Goal: Information Seeking & Learning: Learn about a topic

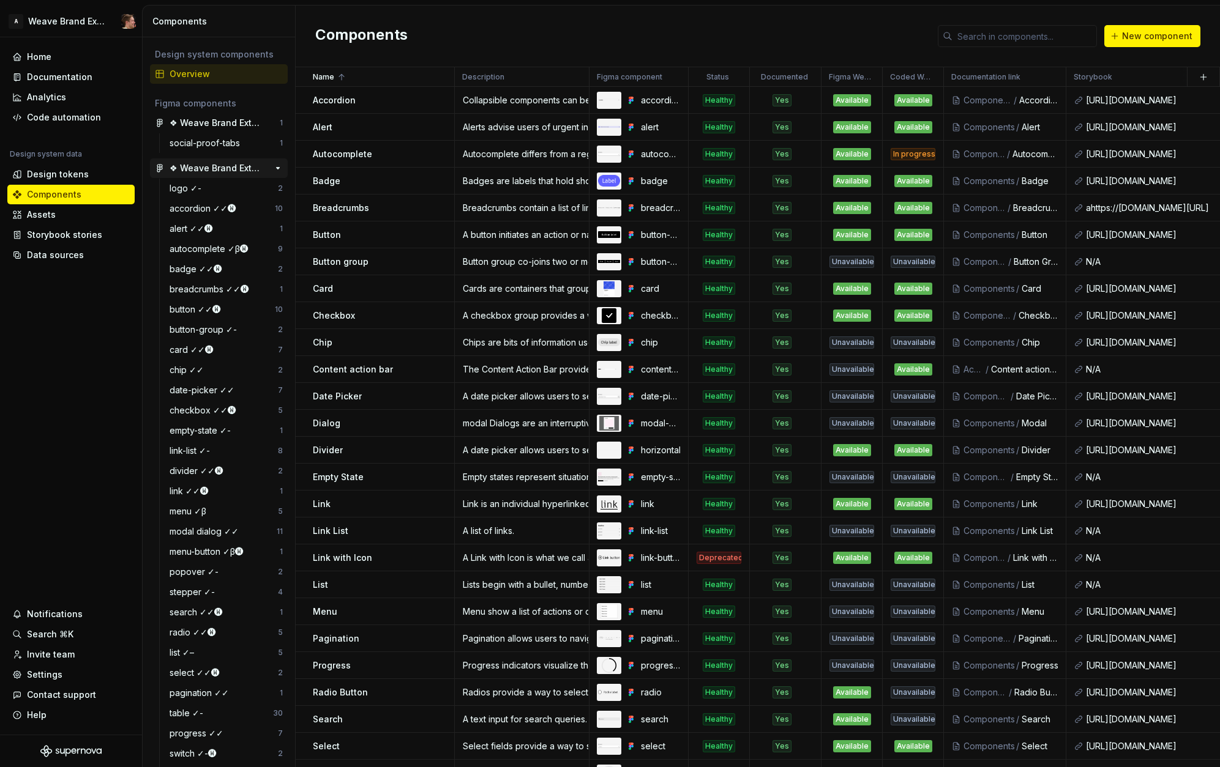
click at [195, 166] on div "❖ Weave Brand Extended toolkit" at bounding box center [214, 168] width 91 height 12
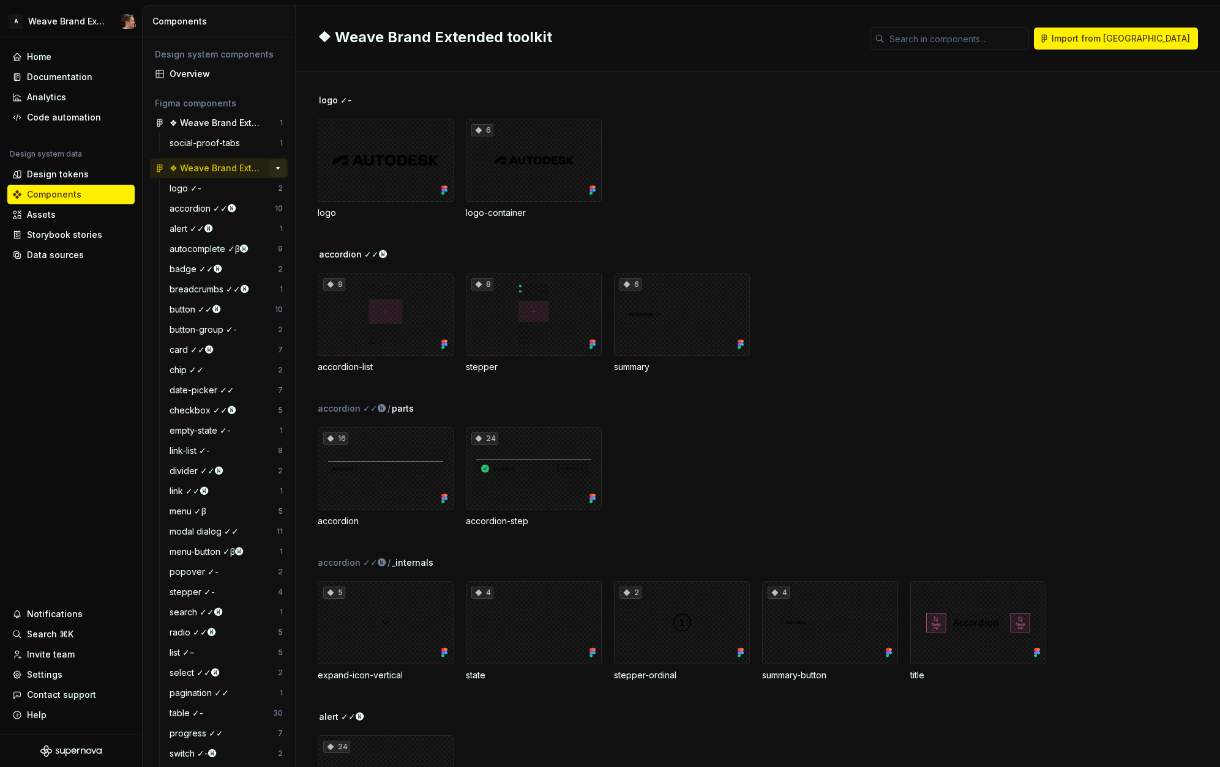
click at [272, 165] on button "button" at bounding box center [277, 168] width 17 height 17
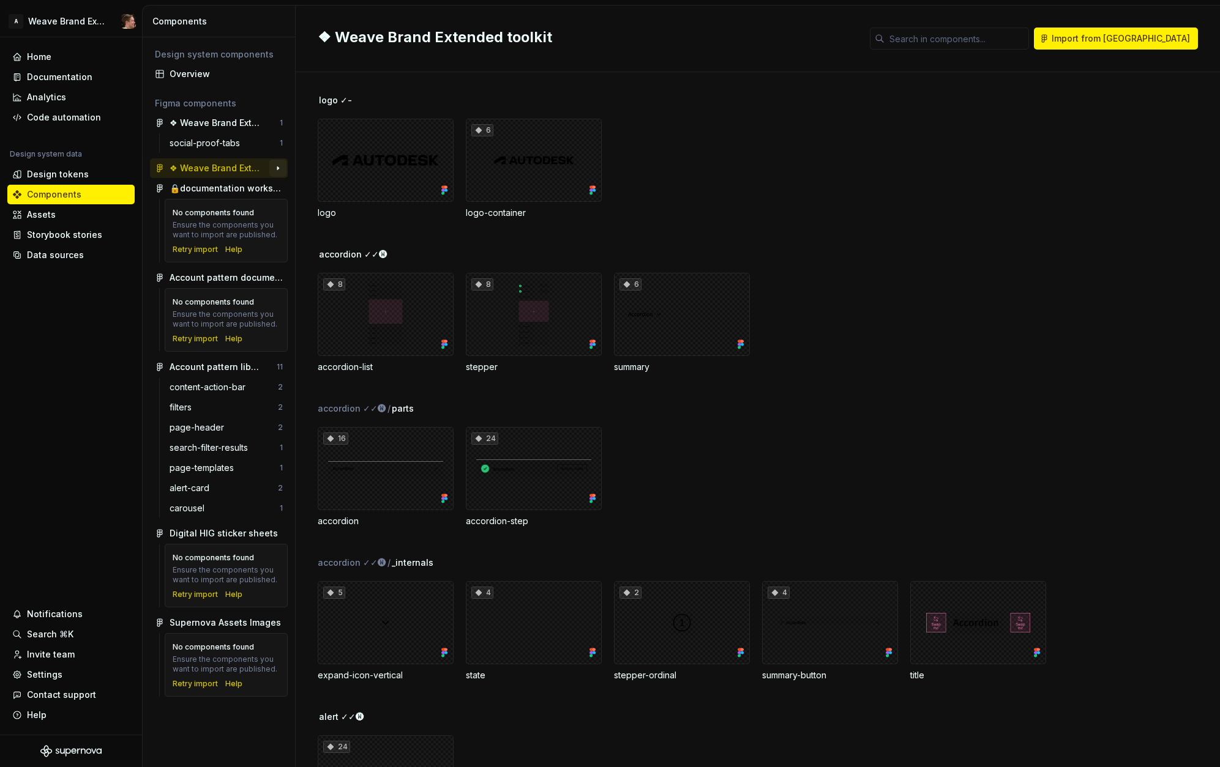
click at [274, 170] on button "button" at bounding box center [277, 168] width 17 height 17
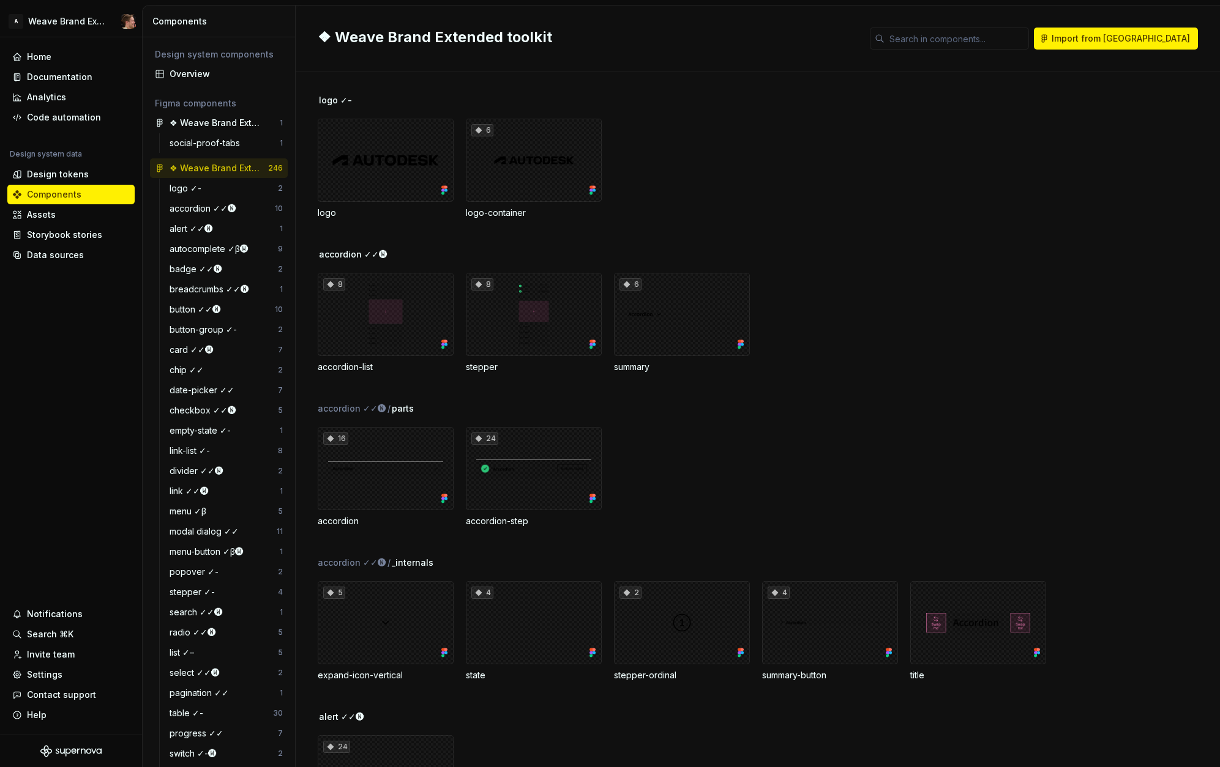
click at [693, 190] on div "logo 6 logo-container" at bounding box center [769, 169] width 902 height 100
click at [907, 240] on div "logo ✓- logo 6 logo-container" at bounding box center [769, 171] width 902 height 154
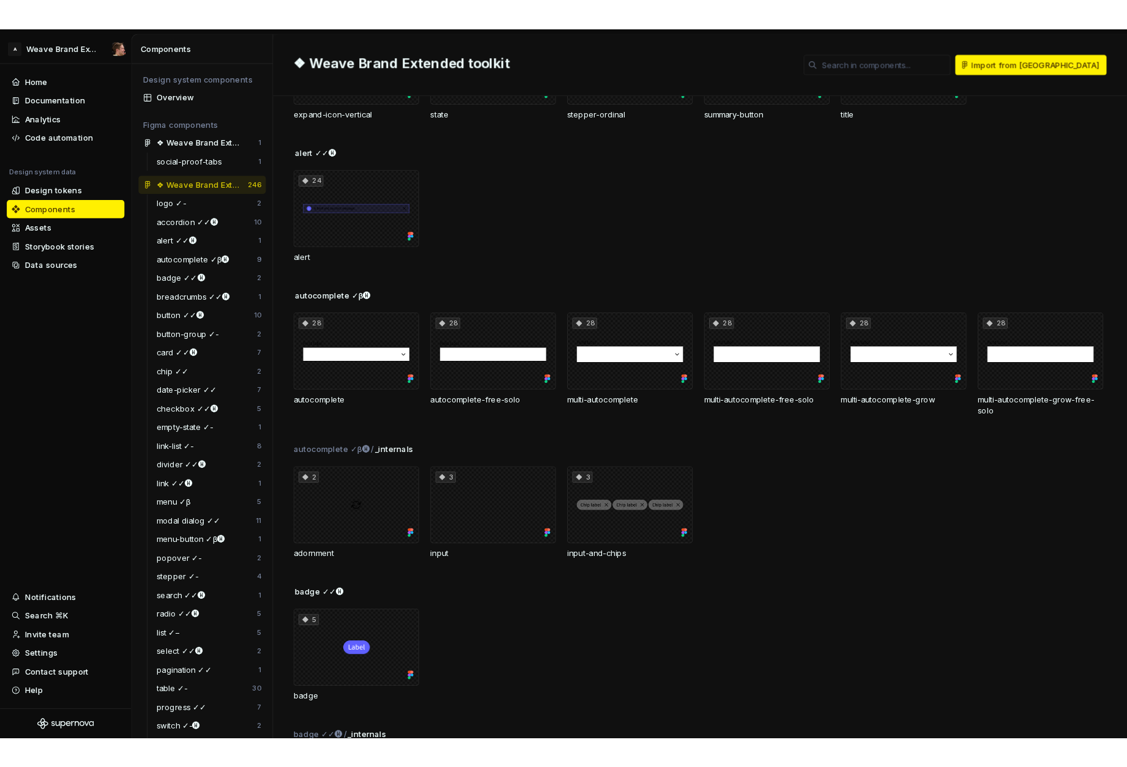
scroll to position [581, 0]
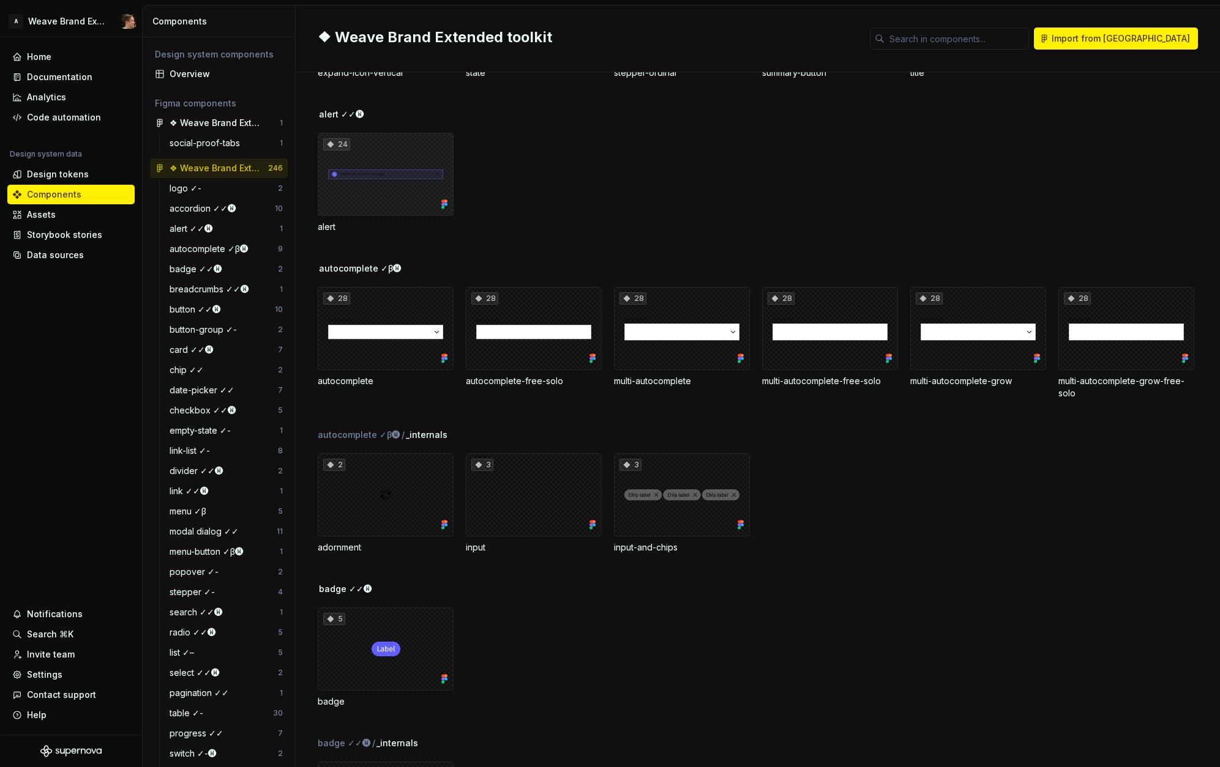
click at [382, 184] on div "24" at bounding box center [386, 174] width 136 height 83
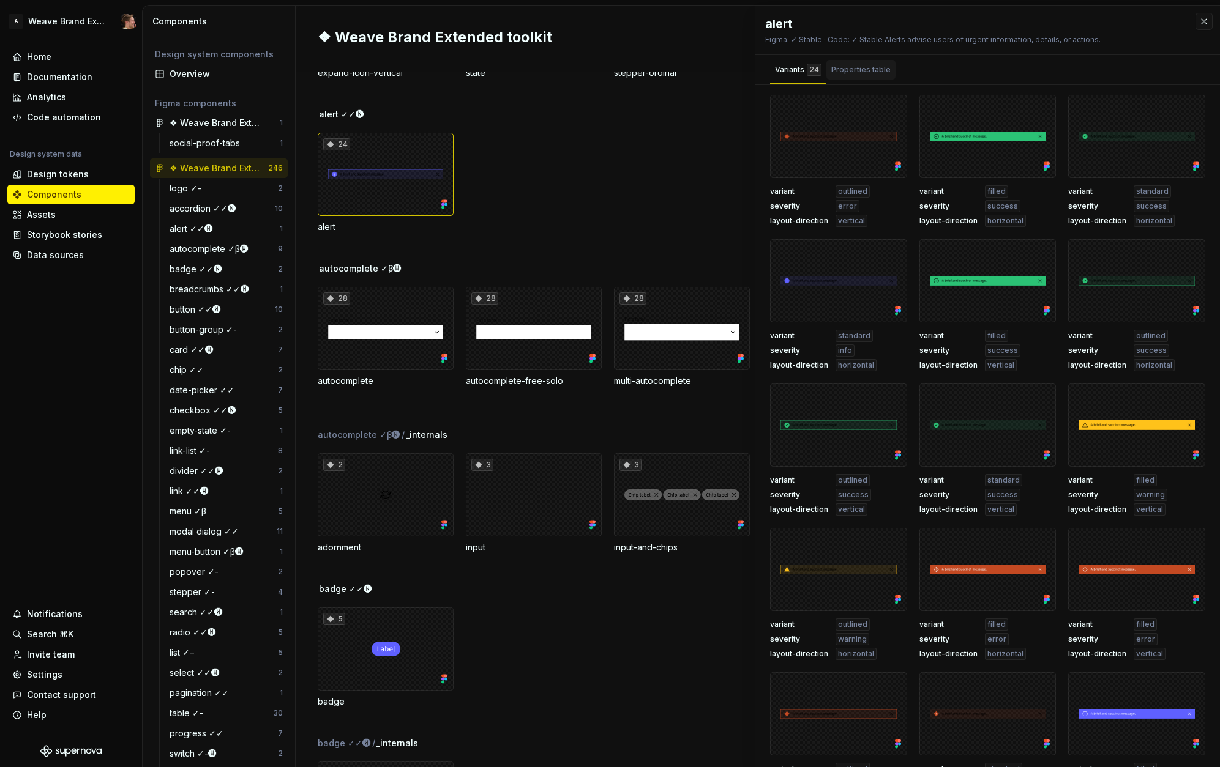
click at [854, 69] on div "Properties table" at bounding box center [860, 70] width 59 height 12
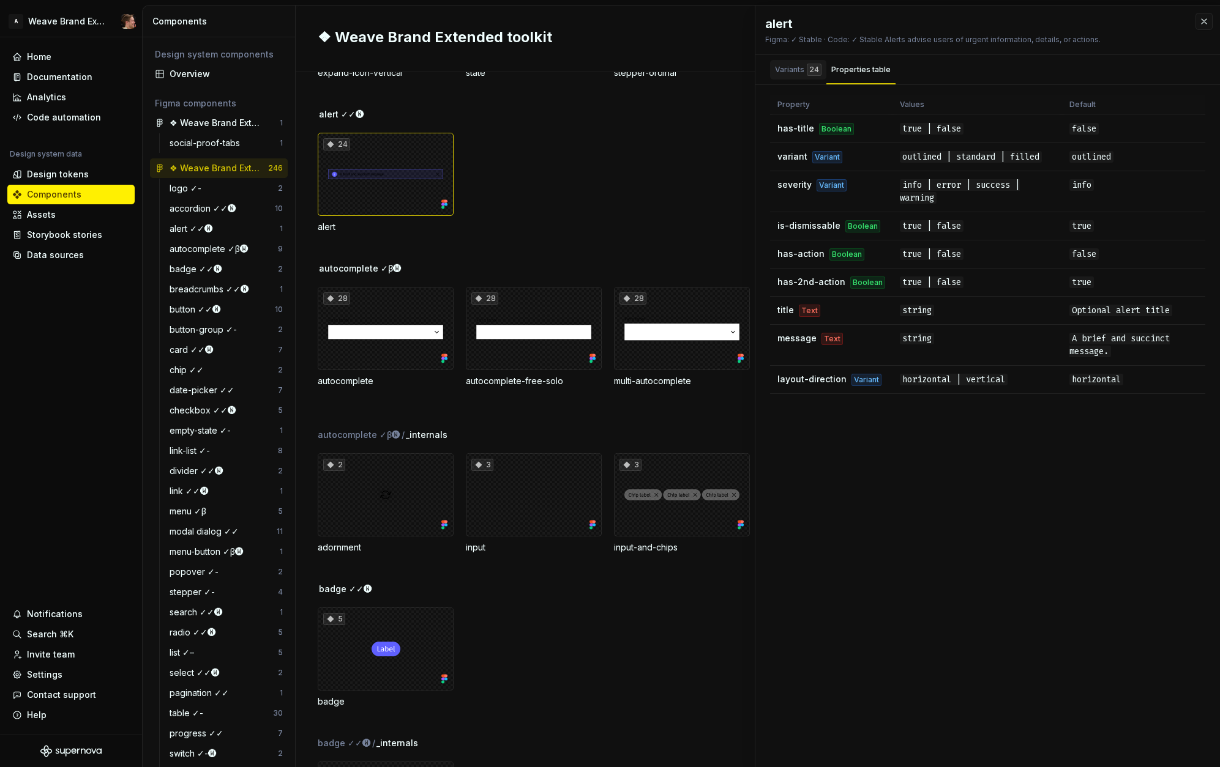
click at [798, 71] on div "Variants 24" at bounding box center [798, 70] width 47 height 12
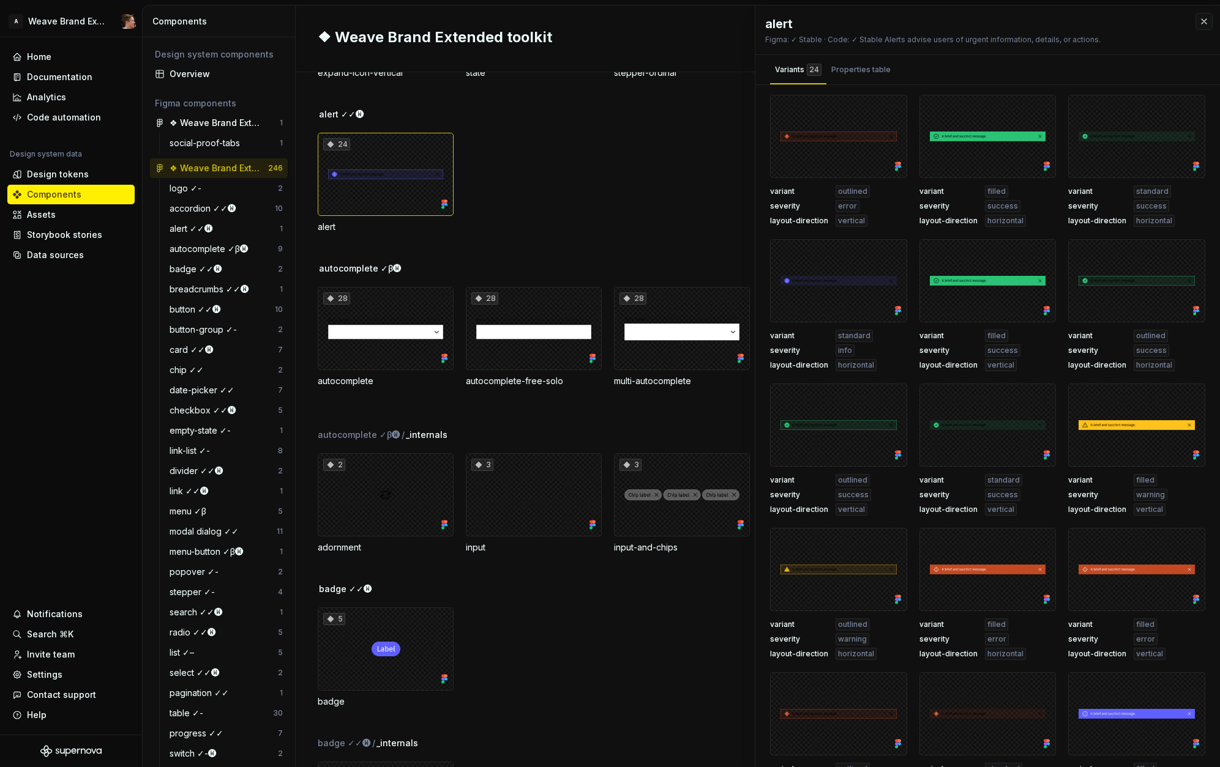
click at [660, 146] on div "24 alert" at bounding box center [769, 183] width 902 height 100
click at [847, 76] on div "Properties table" at bounding box center [860, 70] width 69 height 20
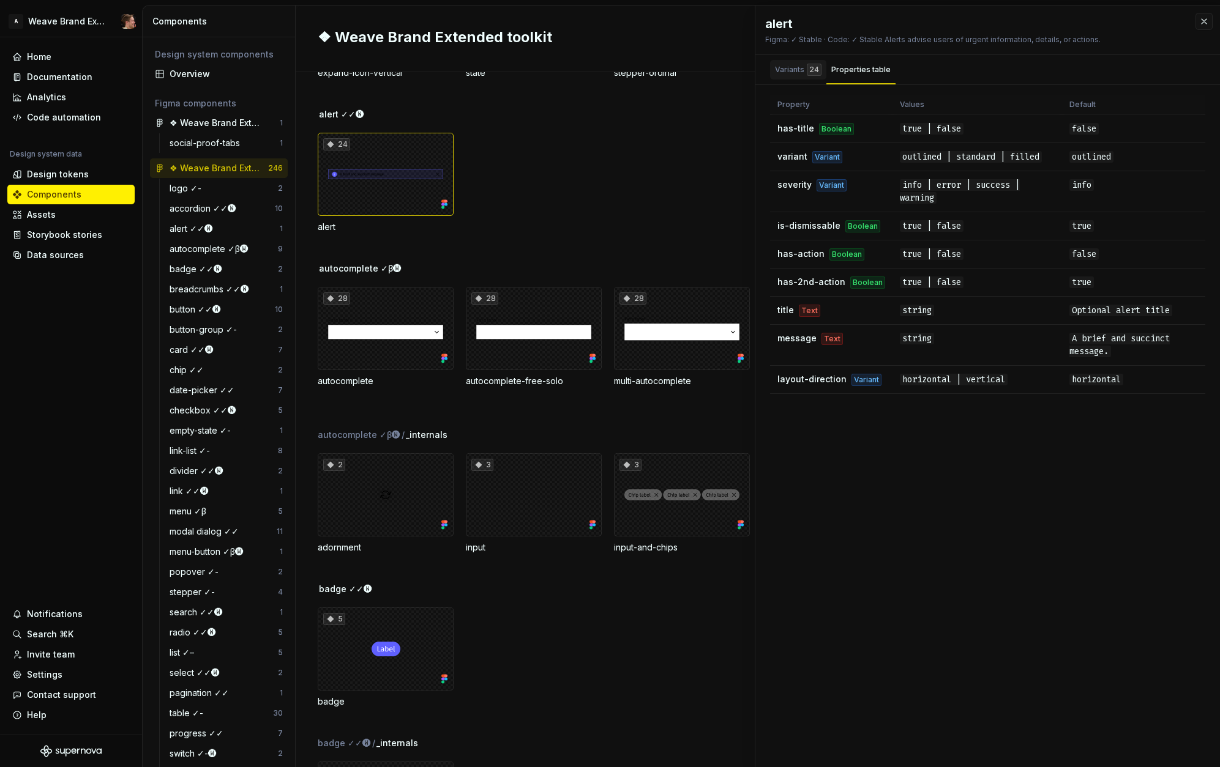
click at [779, 78] on div "Variants 24" at bounding box center [798, 70] width 56 height 20
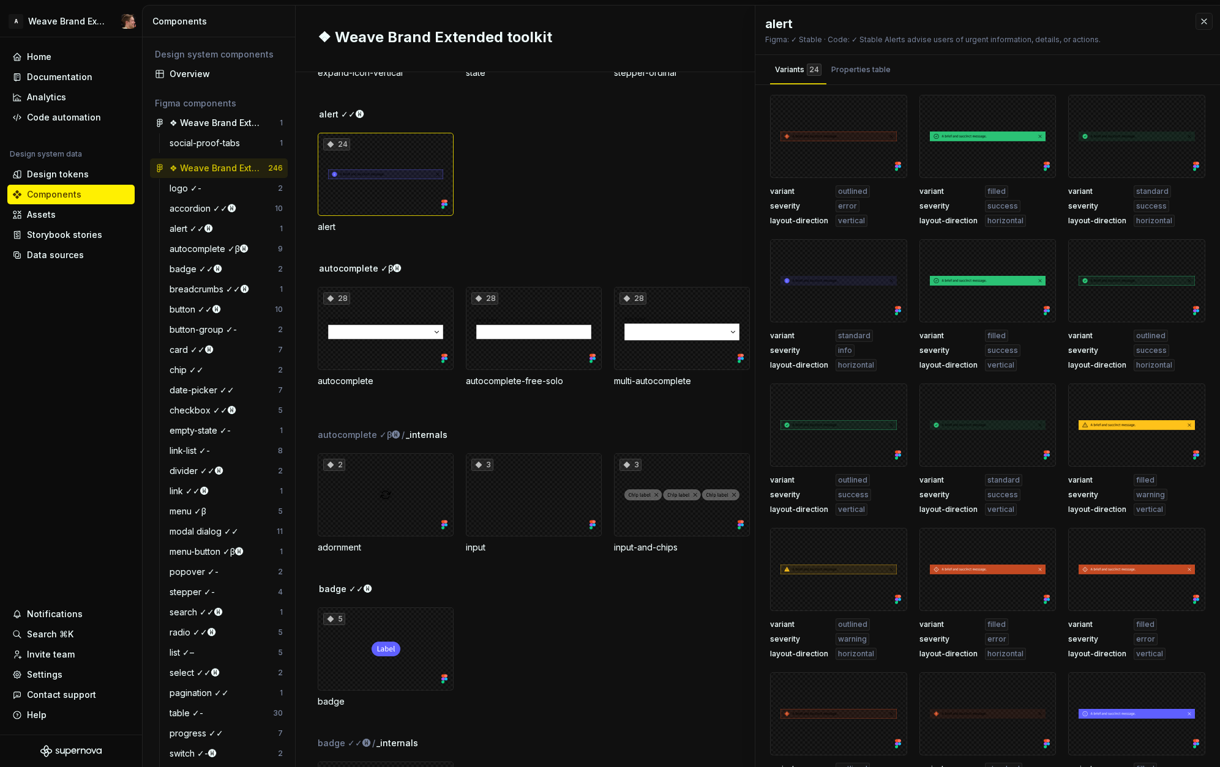
click at [638, 167] on div "24 alert" at bounding box center [769, 183] width 902 height 100
drag, startPoint x: 199, startPoint y: 73, endPoint x: 216, endPoint y: 79, distance: 18.2
click at [199, 73] on div "Overview" at bounding box center [225, 74] width 113 height 12
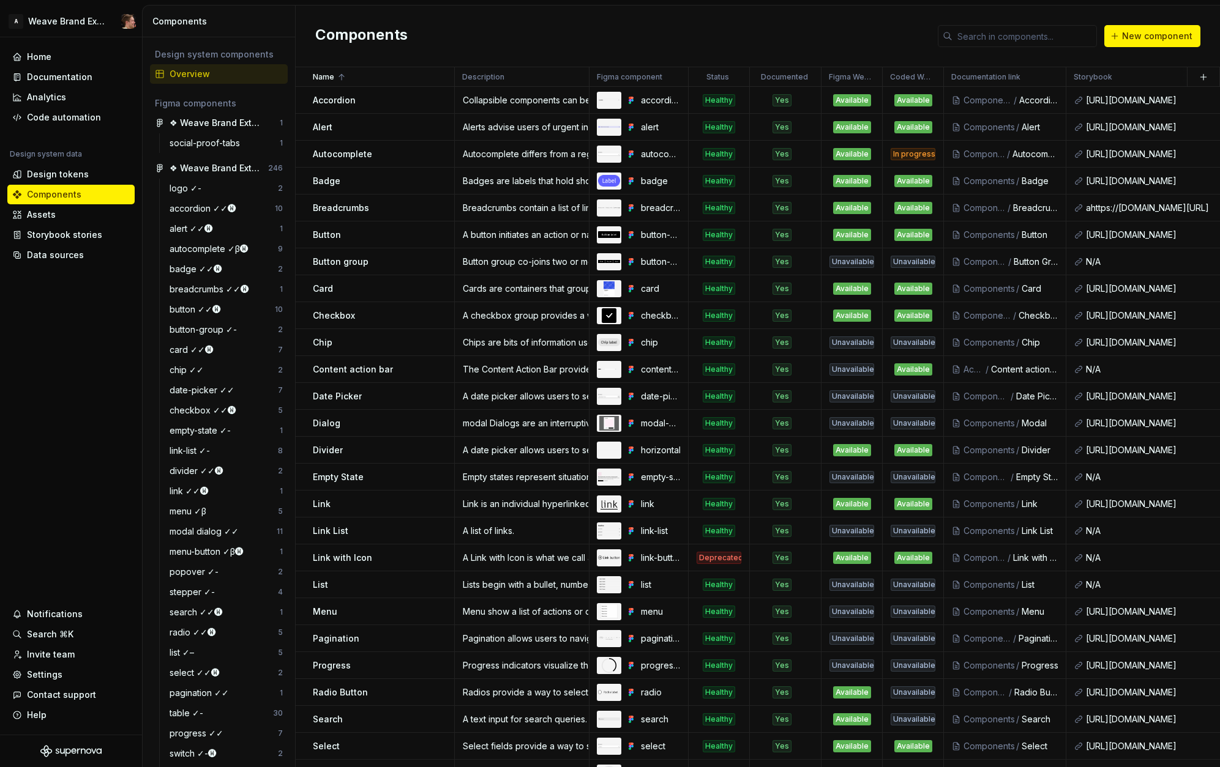
click at [441, 79] on html "A Weave Brand Extended Home Documentation Analytics Code automation Design syst…" at bounding box center [610, 383] width 1220 height 767
click at [419, 59] on html "A Weave Brand Extended Home Documentation Analytics Code automation Design syst…" at bounding box center [610, 383] width 1220 height 767
